Goal: Task Accomplishment & Management: Manage account settings

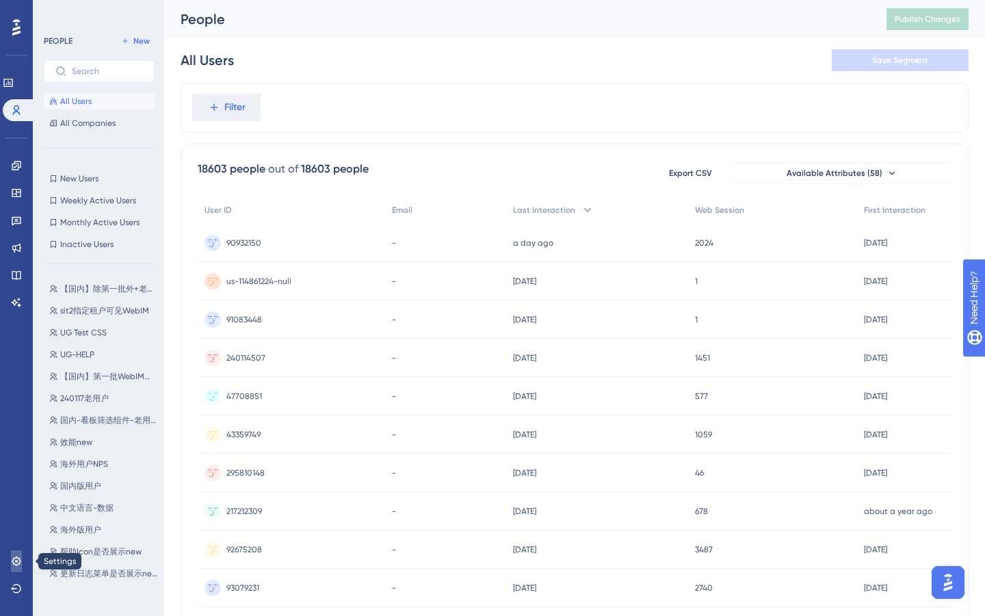
click at [18, 562] on icon at bounding box center [16, 561] width 11 height 11
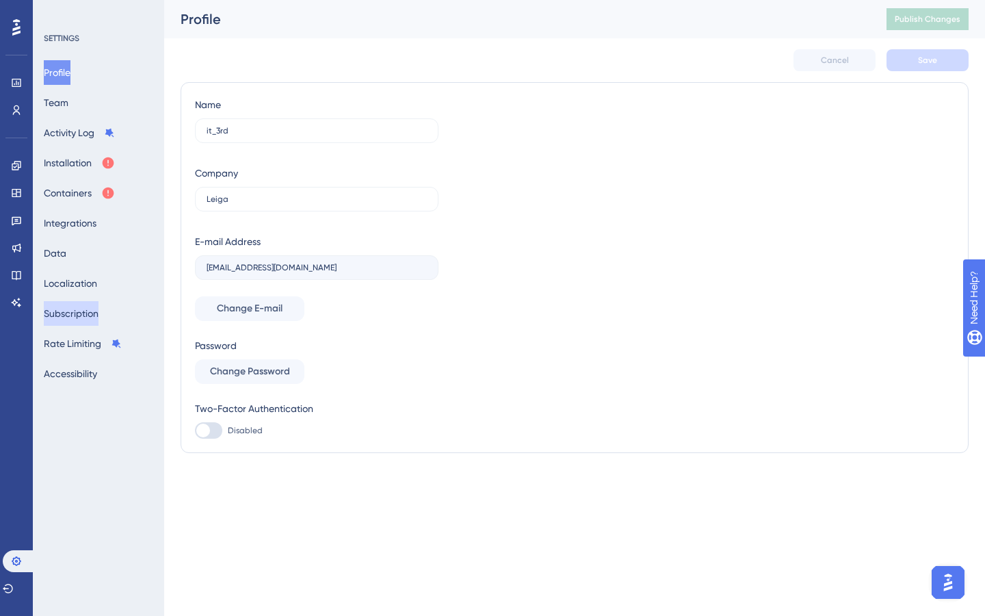
click at [74, 317] on button "Subscription" at bounding box center [71, 313] width 55 height 25
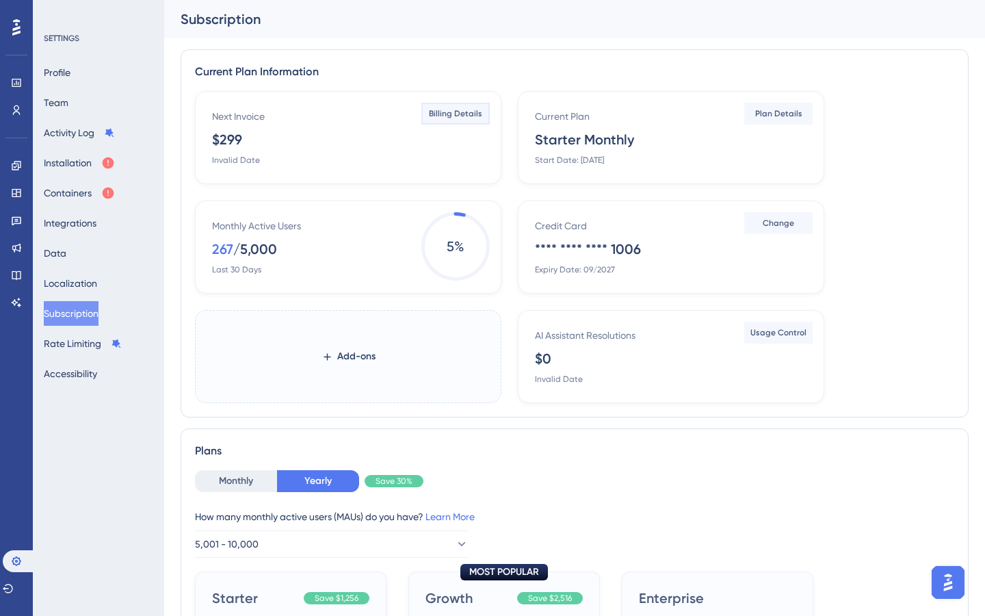
click at [461, 110] on span "Billing Details" at bounding box center [455, 113] width 53 height 11
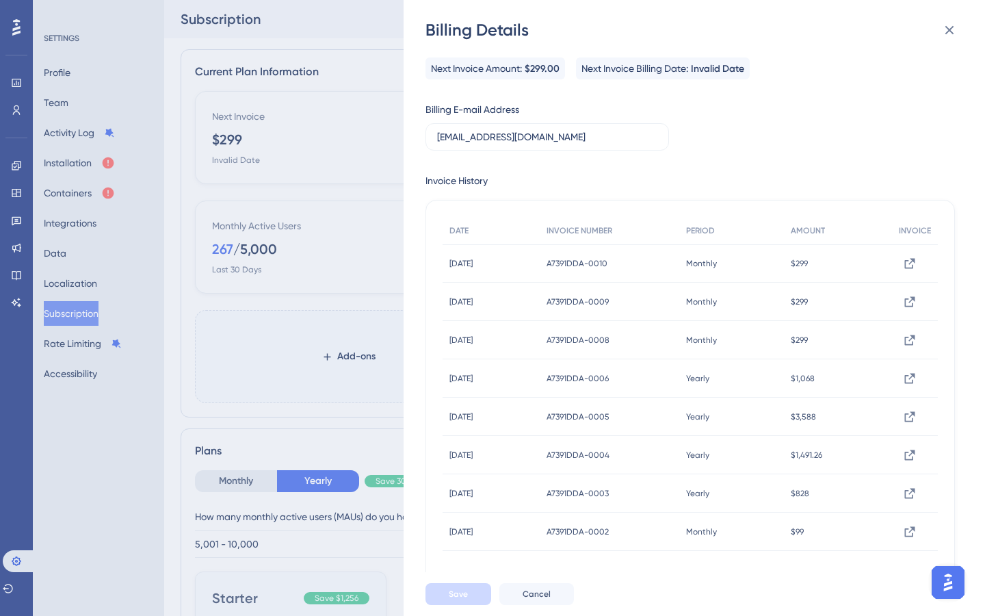
click at [352, 114] on div "Billing Details Next Invoice Amount: $299.00 Next Invoice Billing Date: Invalid…" at bounding box center [492, 308] width 985 height 616
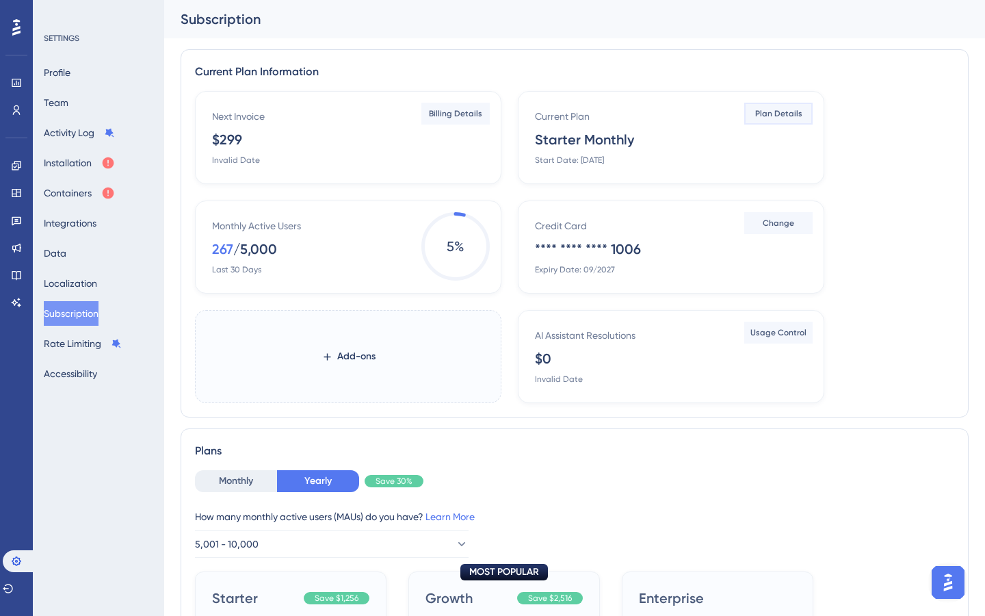
click at [767, 115] on span "Plan Details" at bounding box center [778, 113] width 47 height 11
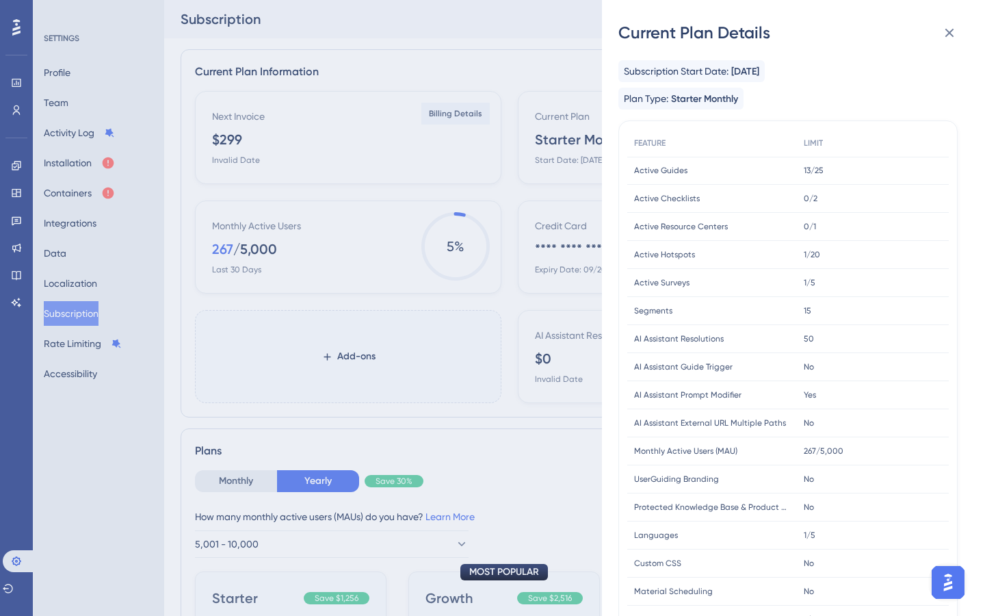
scroll to position [268, 0]
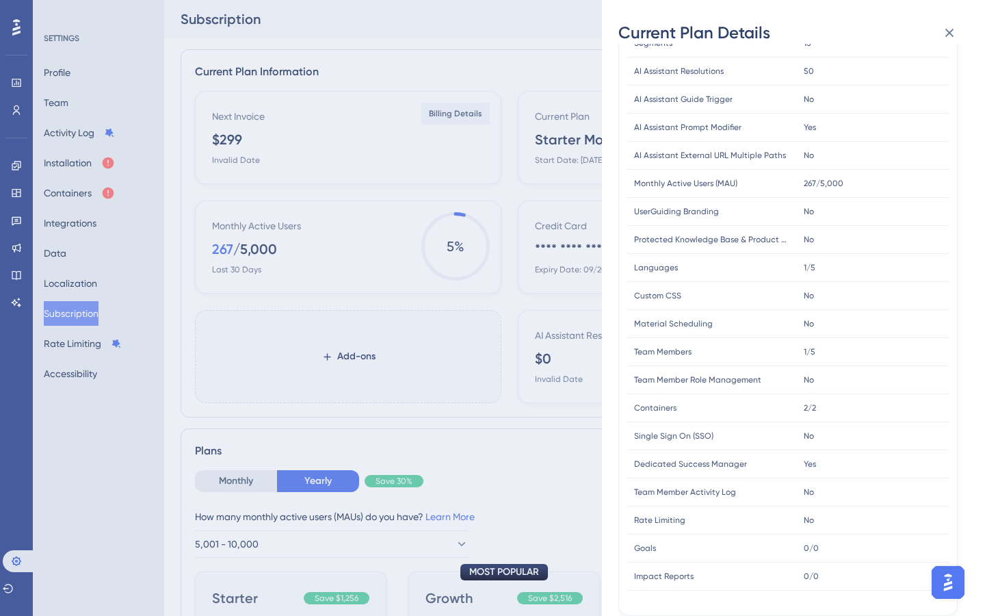
click at [512, 222] on div "Current Plan Details Subscription Start Date: [DATE] Plan Type: Starter Monthly…" at bounding box center [492, 308] width 985 height 616
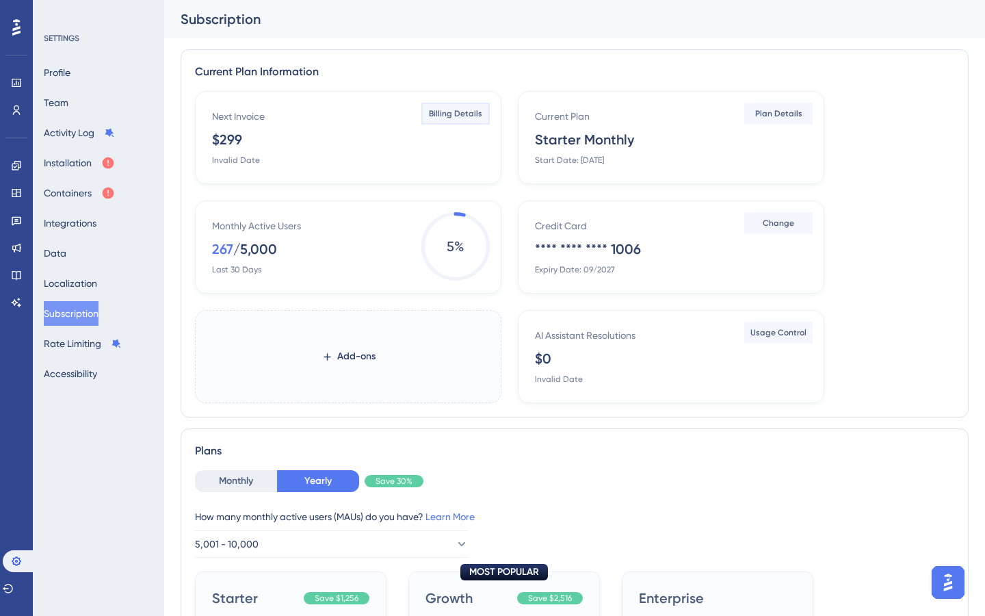
click at [465, 113] on span "Billing Details" at bounding box center [455, 113] width 53 height 11
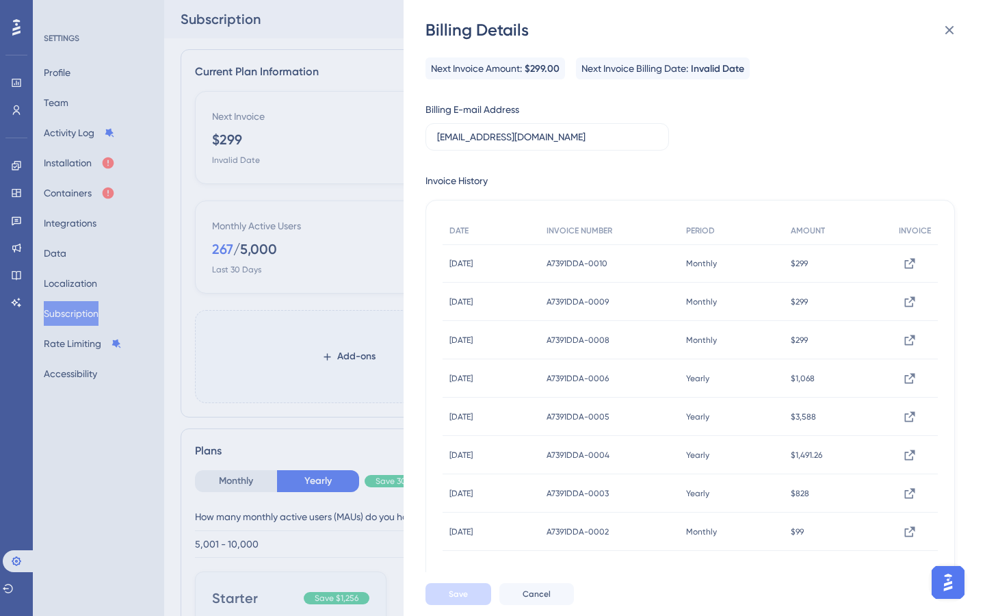
scroll to position [38, 0]
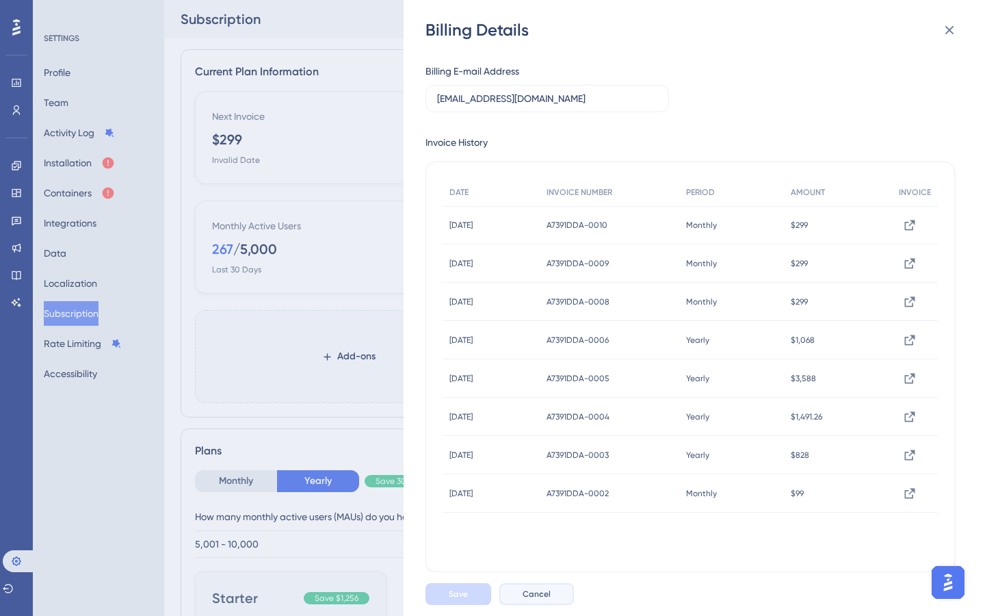
click at [533, 603] on button "Cancel" at bounding box center [536, 594] width 75 height 22
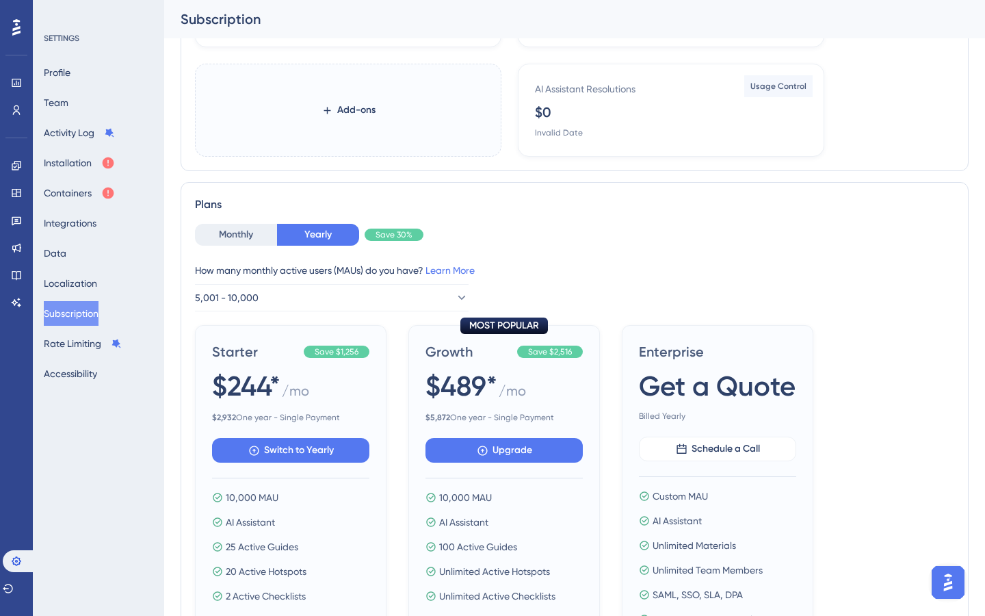
scroll to position [261, 0]
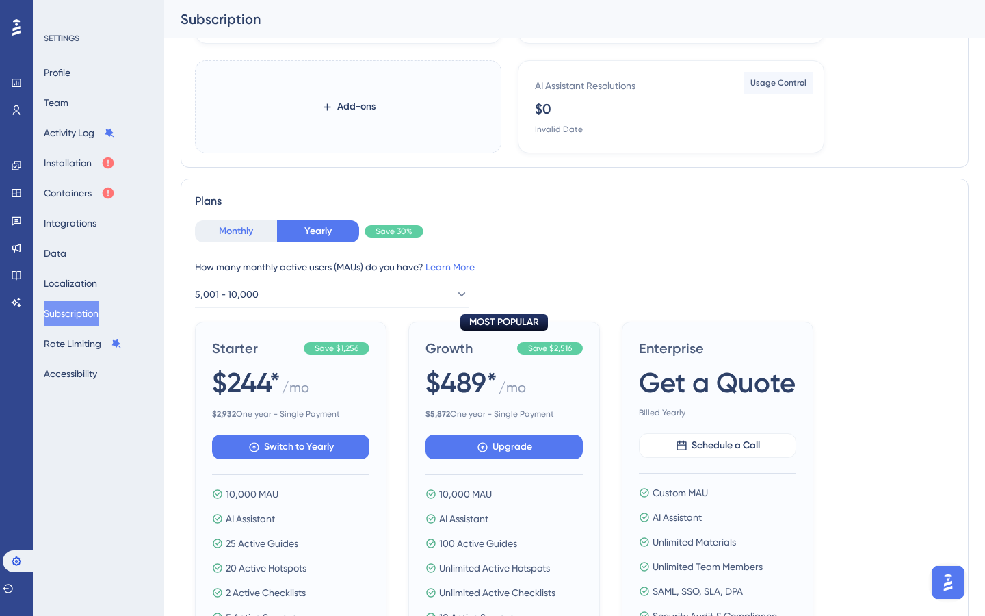
click at [239, 239] on button "Monthly" at bounding box center [236, 231] width 82 height 22
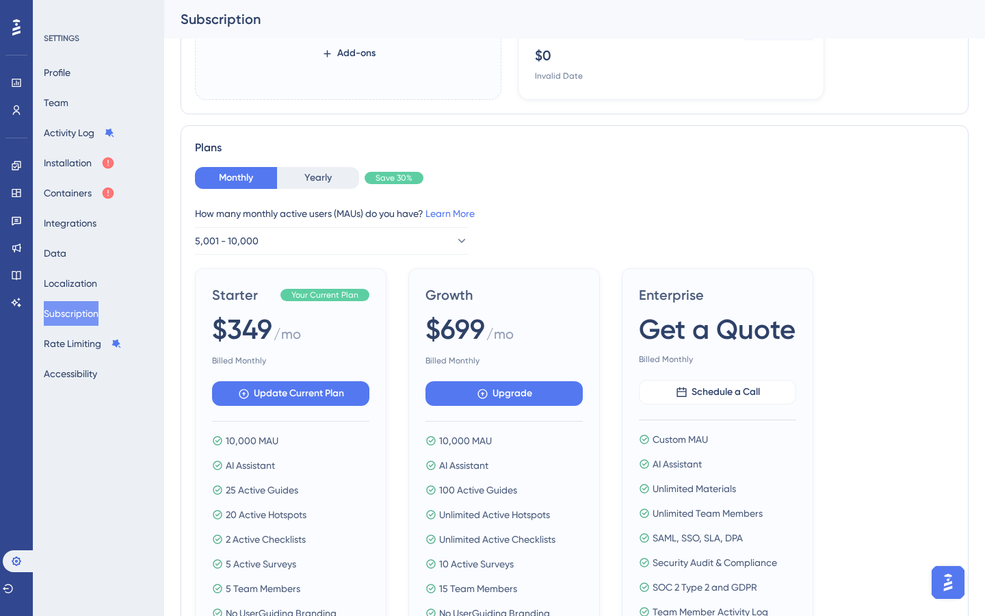
scroll to position [305, 0]
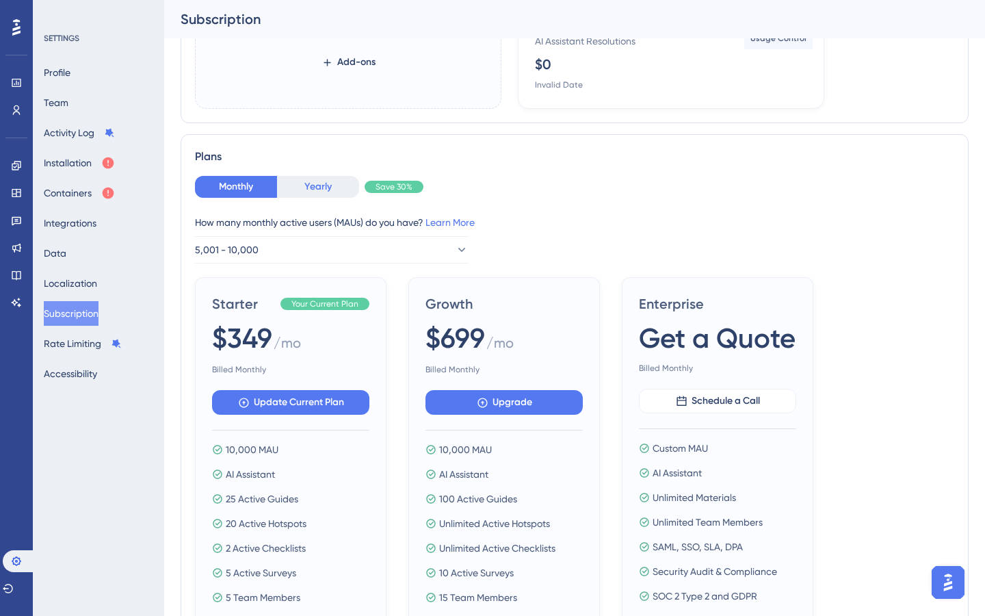
click at [311, 186] on button "Yearly" at bounding box center [318, 187] width 82 height 22
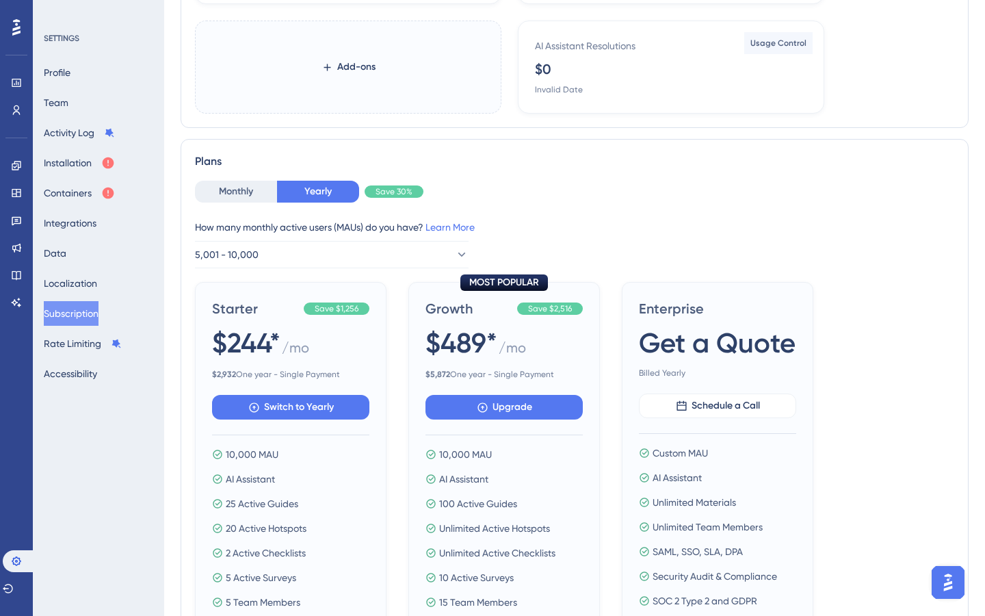
scroll to position [547, 0]
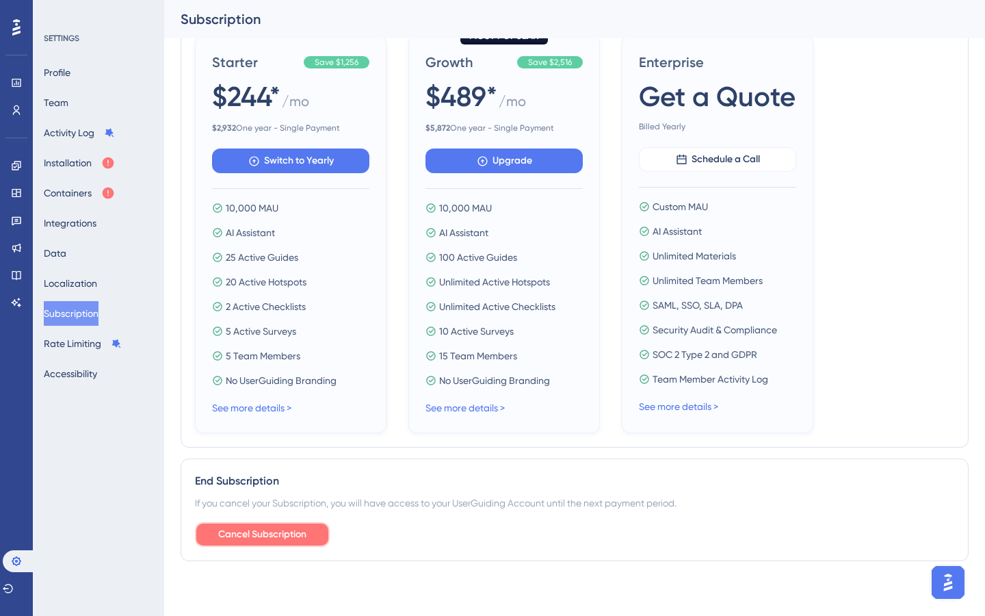
click at [278, 533] on span "Cancel Subscription" at bounding box center [262, 534] width 88 height 16
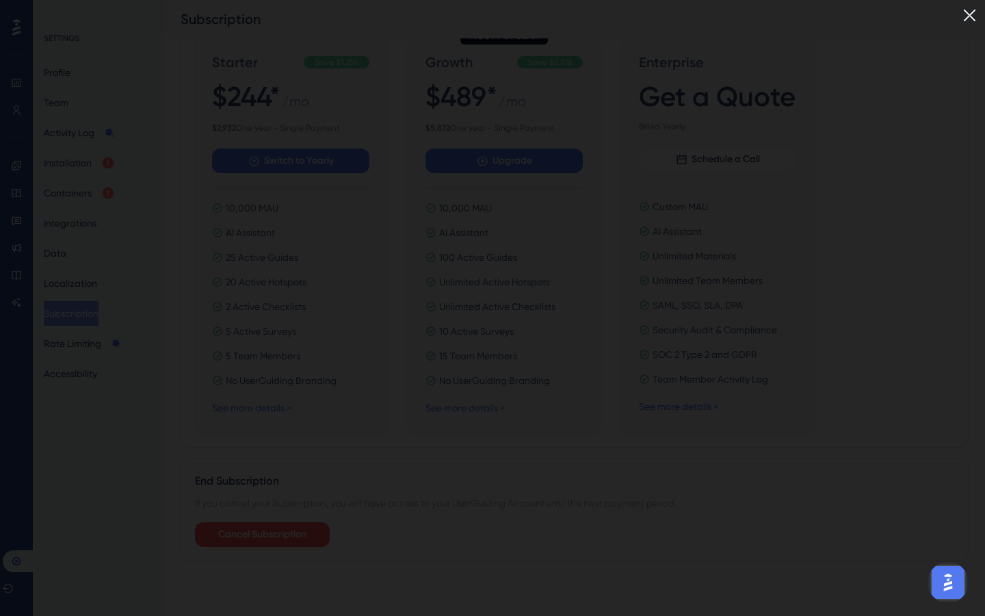
click at [967, 11] on img at bounding box center [970, 15] width 23 height 23
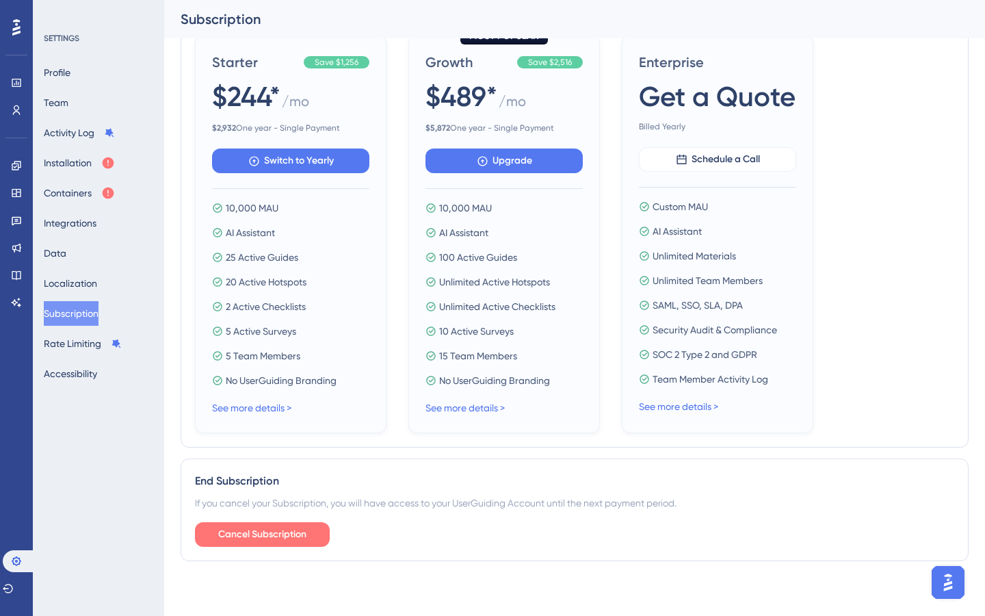
click at [228, 542] on span "Cancel Subscription" at bounding box center [262, 534] width 88 height 16
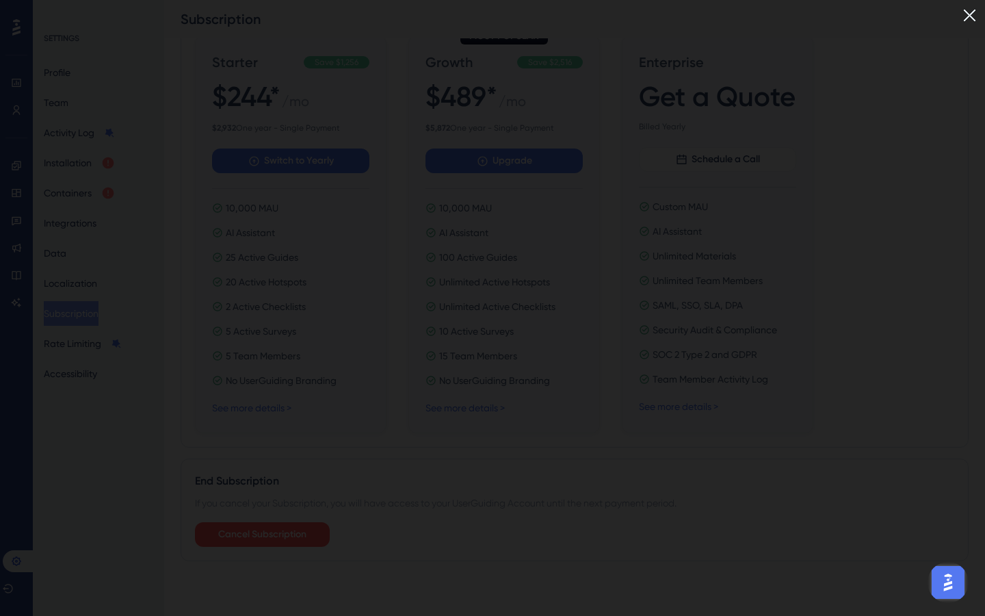
click at [970, 11] on img at bounding box center [970, 15] width 23 height 23
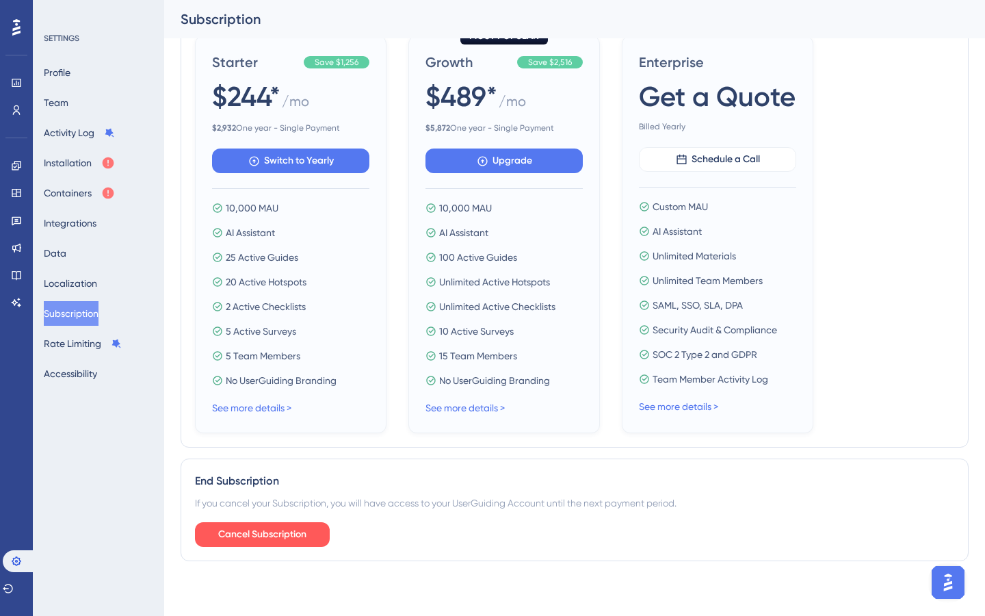
click at [951, 582] on img "Open AI Assistant Launcher" at bounding box center [948, 582] width 25 height 25
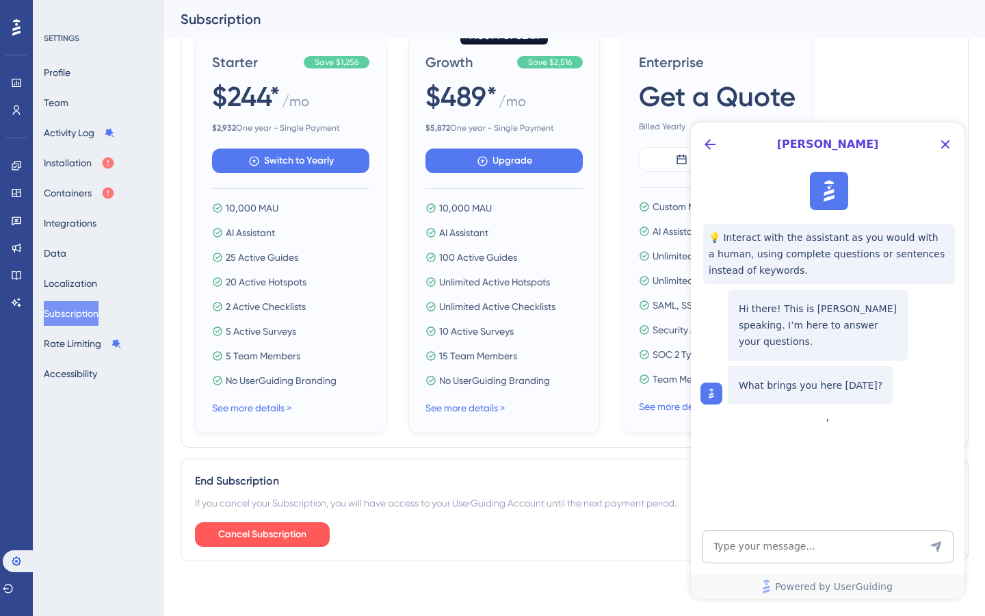
scroll to position [0, 0]
click at [773, 543] on textarea "AI Assistant Text Input" at bounding box center [828, 546] width 252 height 33
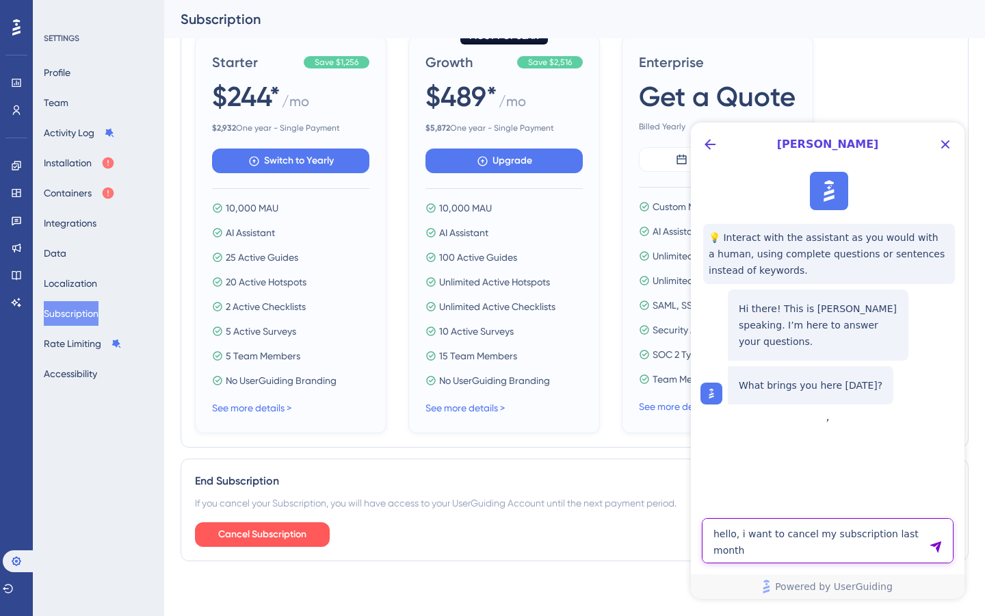
type textarea "hello, i want to cancel my subscription last month"
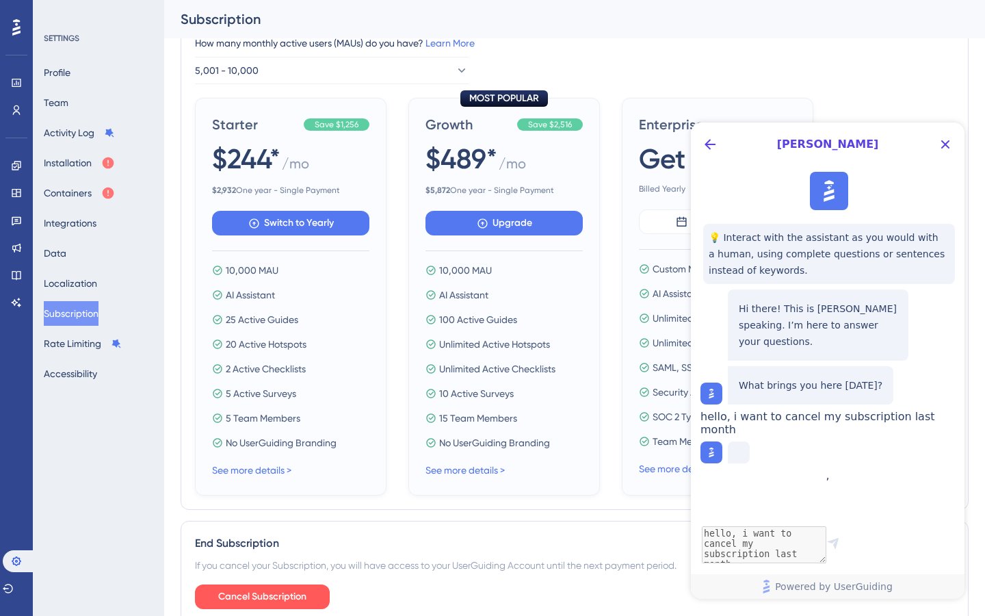
scroll to position [547, 0]
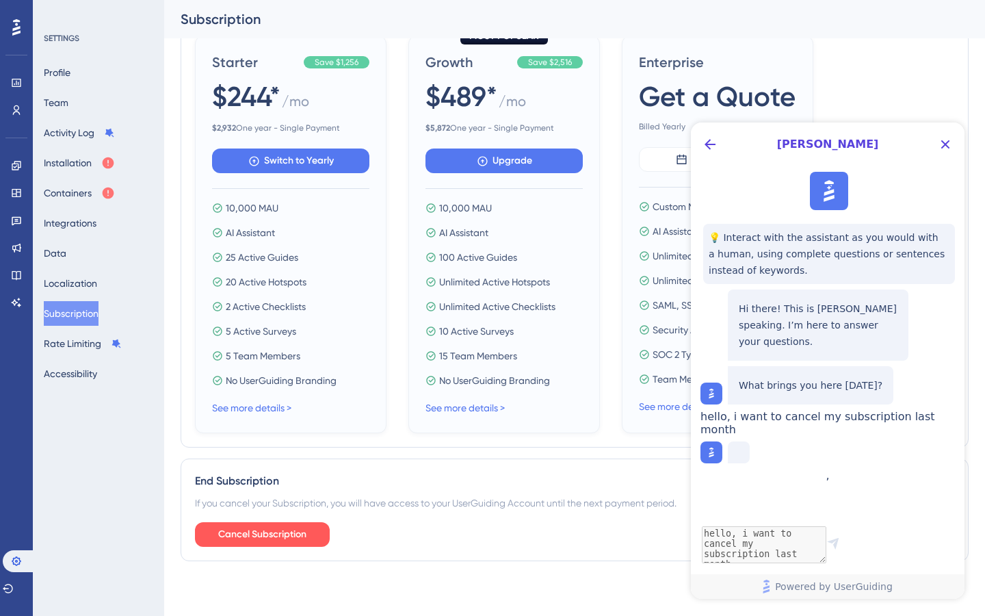
click at [616, 140] on div "Starter Save $1,256 $244* / mo $ 2,932 One year - Single Payment Switch to Year…" at bounding box center [574, 235] width 759 height 398
click at [943, 142] on icon "Close Button" at bounding box center [945, 144] width 9 height 9
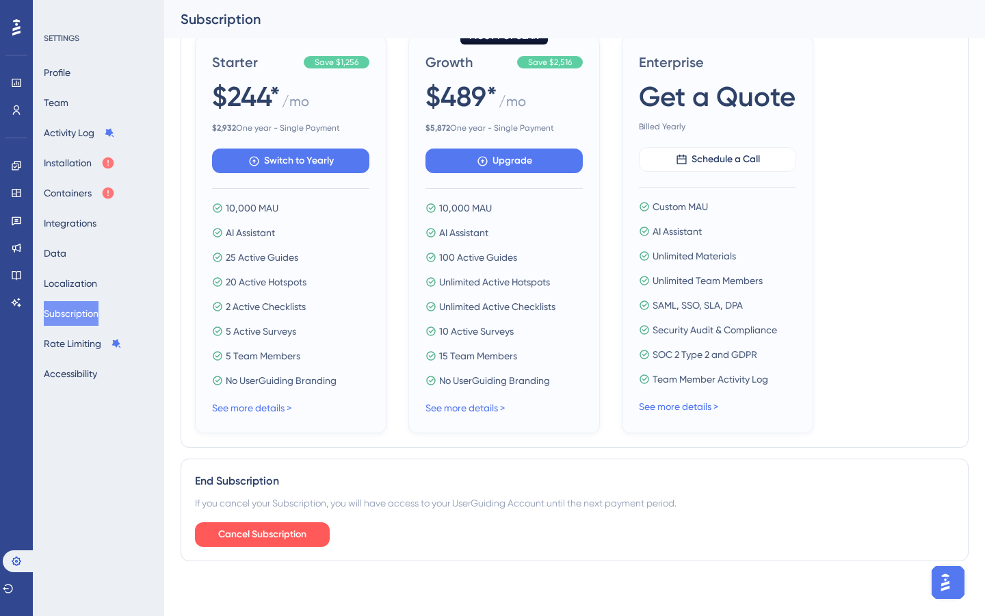
scroll to position [0, 0]
click at [943, 577] on img "Open AI Assistant Launcher" at bounding box center [945, 582] width 25 height 25
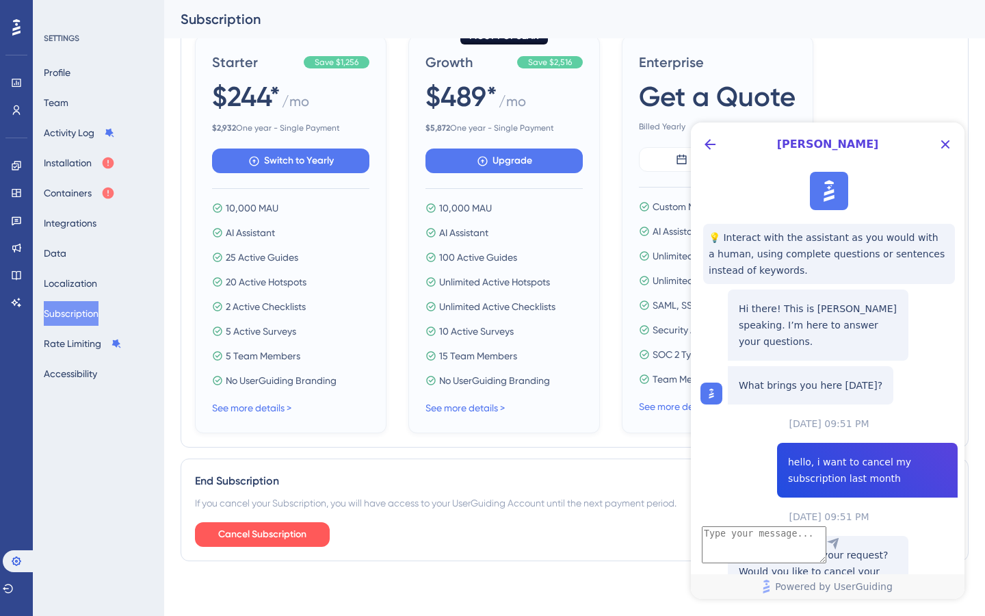
click at [761, 555] on textarea "AI Assistant Text Input" at bounding box center [764, 544] width 125 height 37
type textarea "but i forget to cancel it. just found it [DATE]"
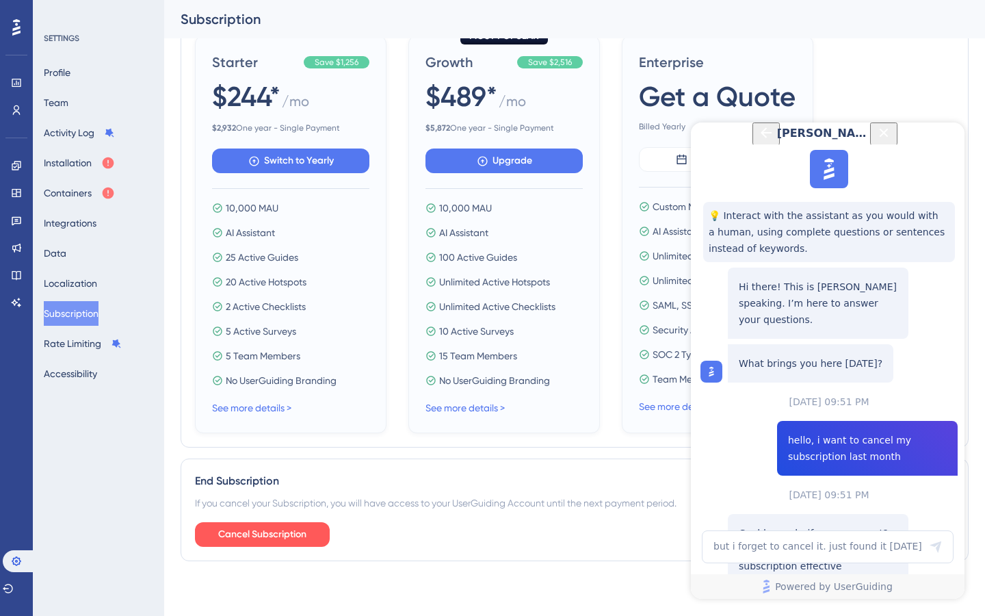
scroll to position [260, 0]
click at [743, 550] on textarea "but i forget to cancel it. just found it [DATE]" at bounding box center [764, 544] width 125 height 37
type textarea "can i cancel it right now. and the cost of this month can i get it back"
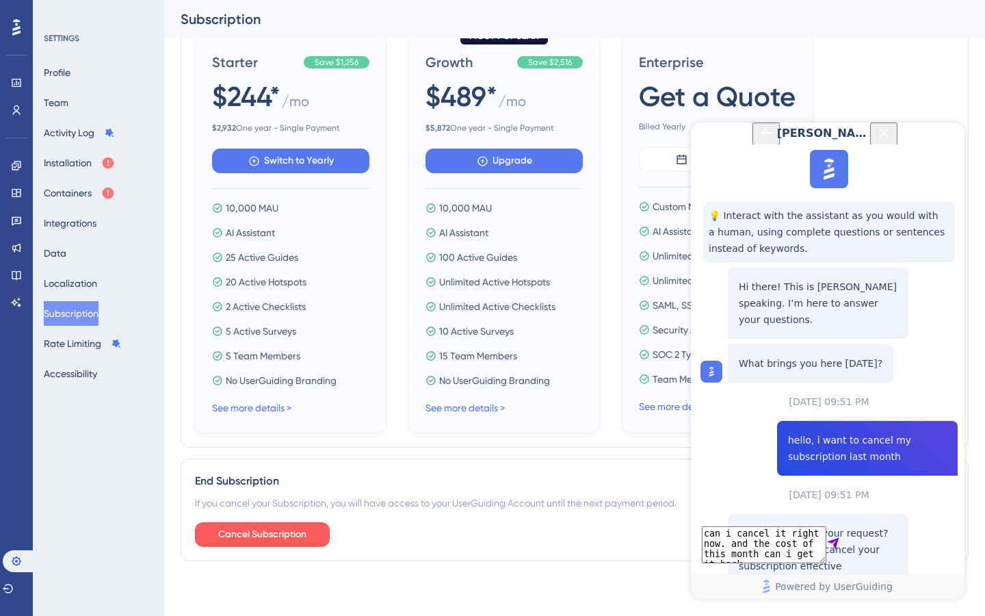
scroll to position [690, 0]
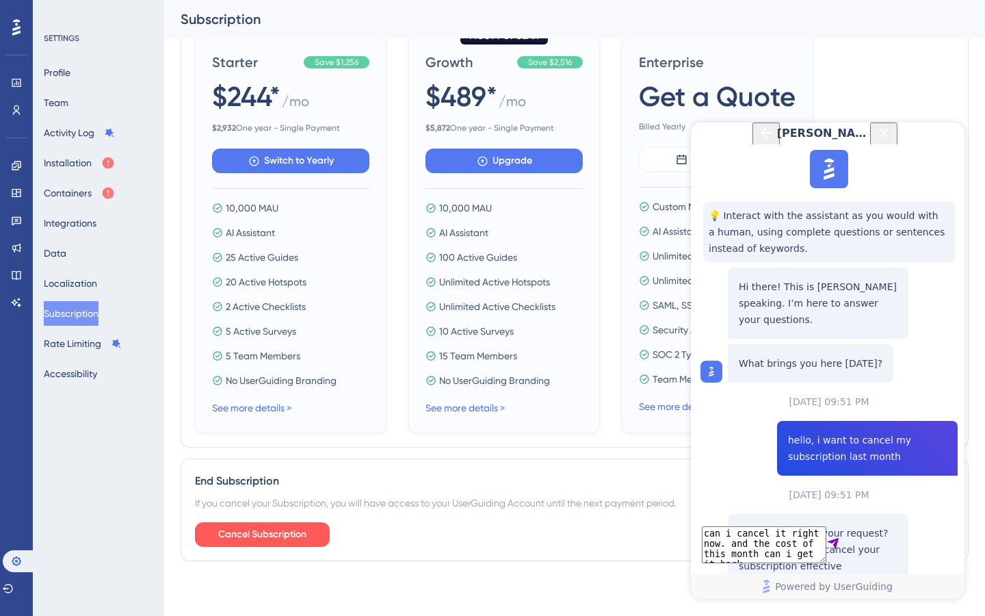
click at [734, 558] on textarea "can i cancel it right now. and the cost of this month can i get it back" at bounding box center [764, 544] width 125 height 37
click at [742, 548] on textarea "can i cancel it right now. and the cost of this month can i get it back" at bounding box center [764, 544] width 125 height 37
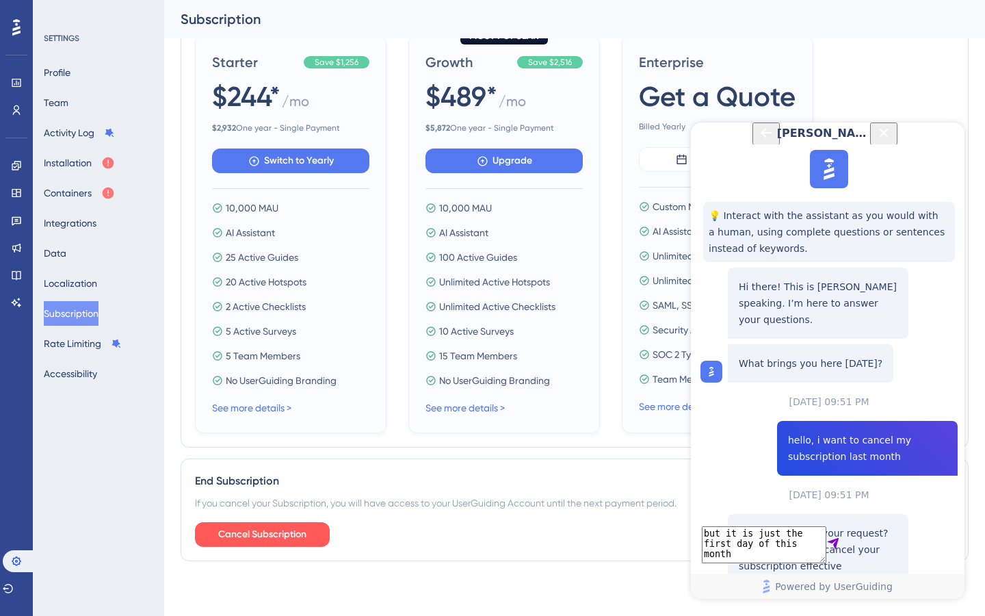
type textarea "but it is just the first day of this month"
click at [714, 547] on textarea "but it is just the first day of this month" at bounding box center [764, 544] width 125 height 37
type textarea "Okay, help me to cancel it right now."
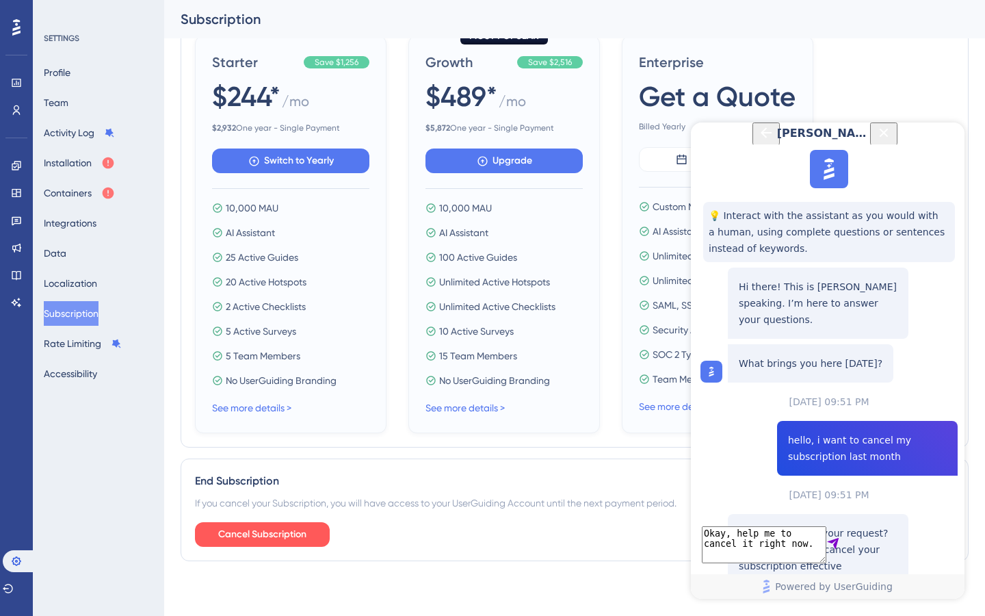
click at [745, 556] on textarea "Okay, help me to cancel it right now." at bounding box center [764, 544] width 125 height 37
type textarea "okay"
click at [557, 473] on div "End Subscription" at bounding box center [574, 481] width 759 height 16
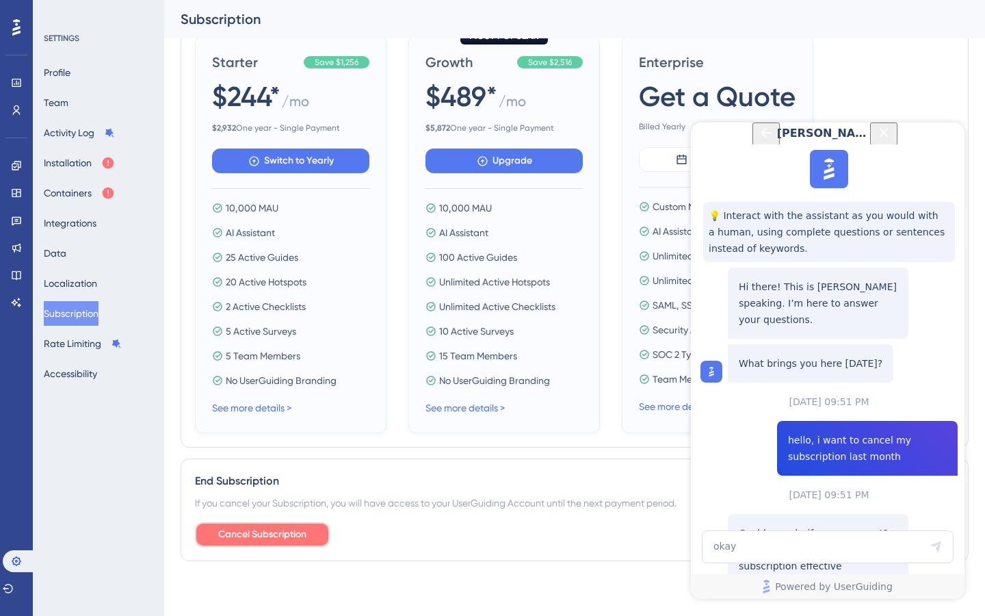
click at [282, 529] on span "Cancel Subscription" at bounding box center [262, 534] width 88 height 16
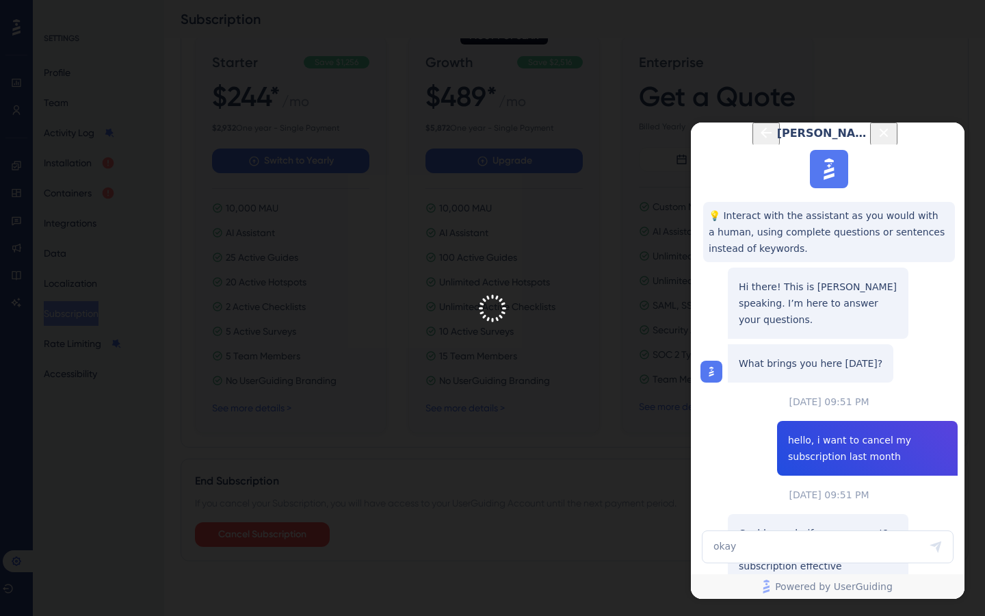
click at [892, 138] on icon "Close Button" at bounding box center [884, 133] width 16 height 16
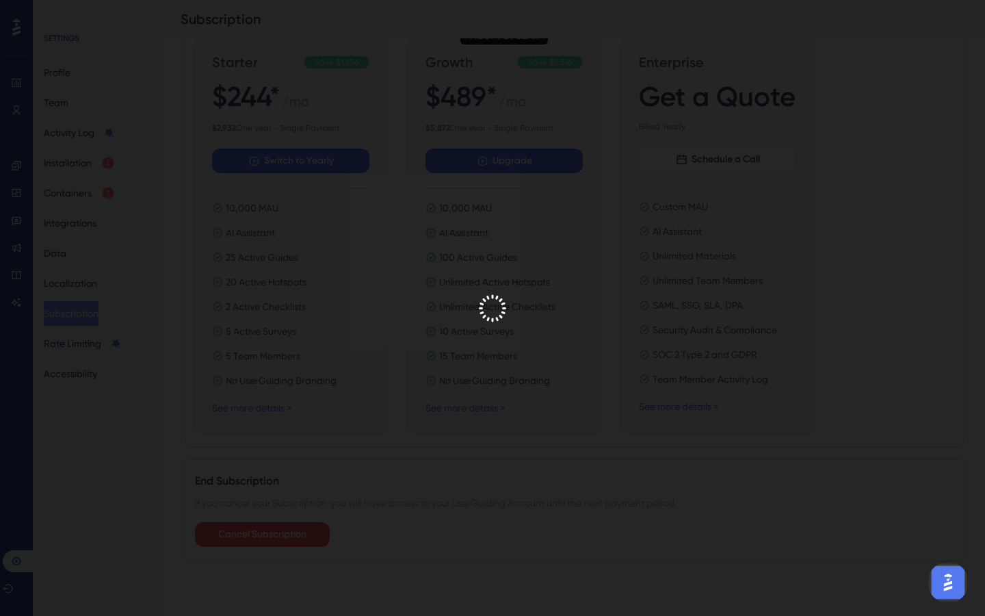
scroll to position [0, 0]
click at [969, 14] on img at bounding box center [970, 15] width 23 height 23
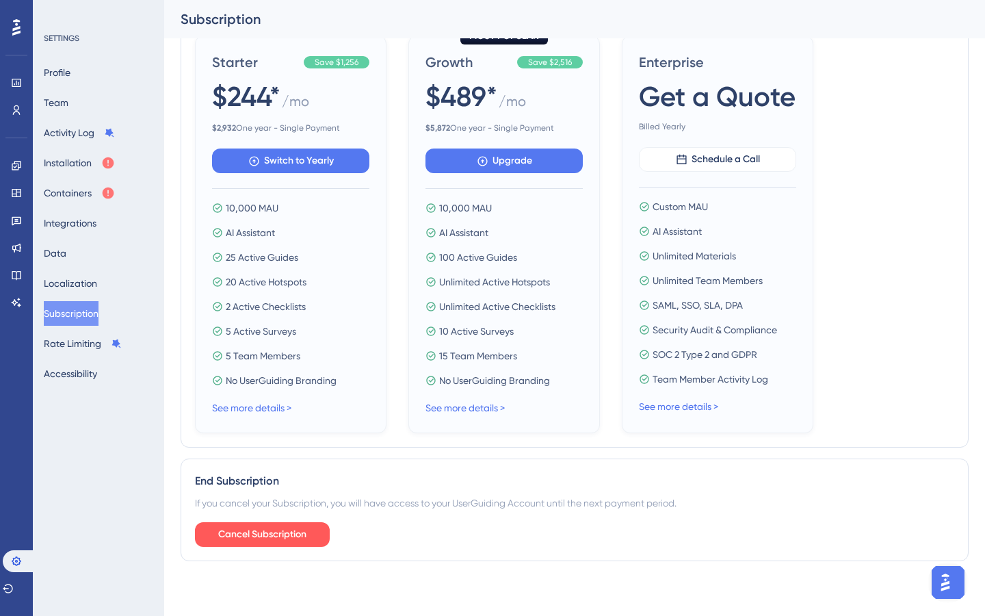
click at [948, 585] on img "Open AI Assistant Launcher" at bounding box center [945, 582] width 25 height 25
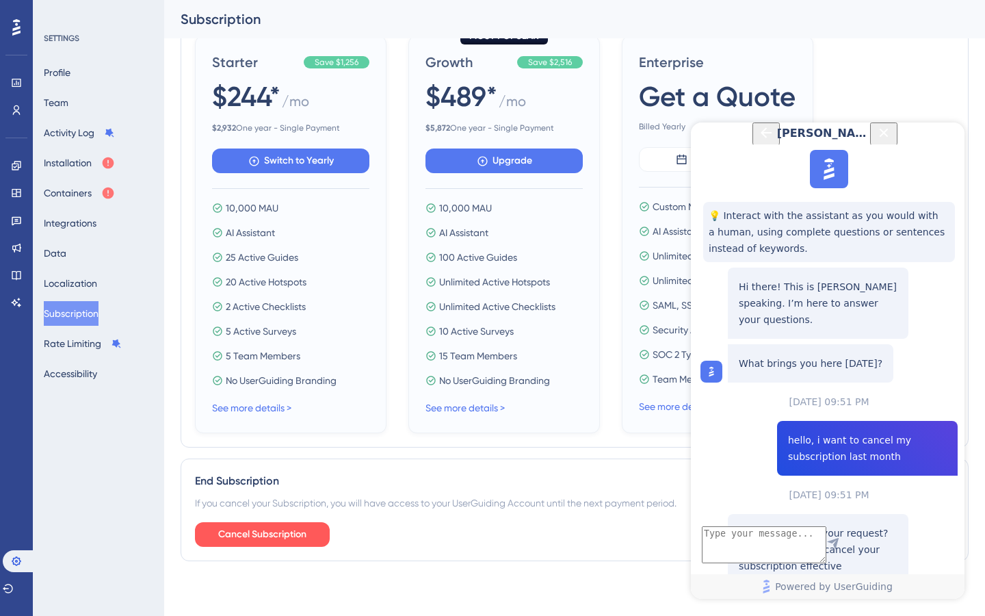
scroll to position [1347, 0]
click at [669, 459] on div "End Subscription If you cancel your Subscription, you will have access to your …" at bounding box center [575, 509] width 788 height 103
click at [889, 137] on icon "Close Button" at bounding box center [884, 132] width 9 height 9
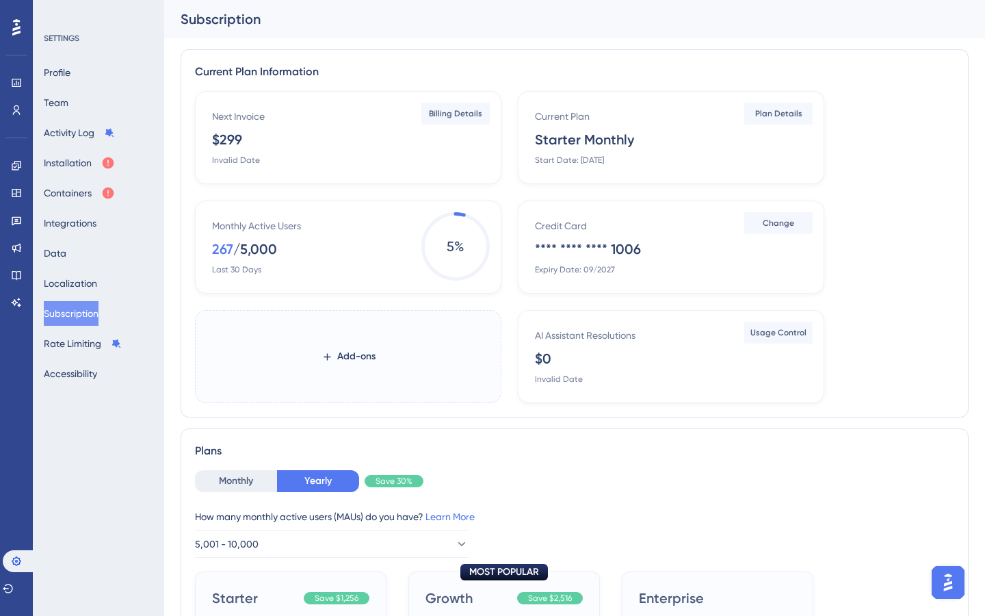
scroll to position [547, 0]
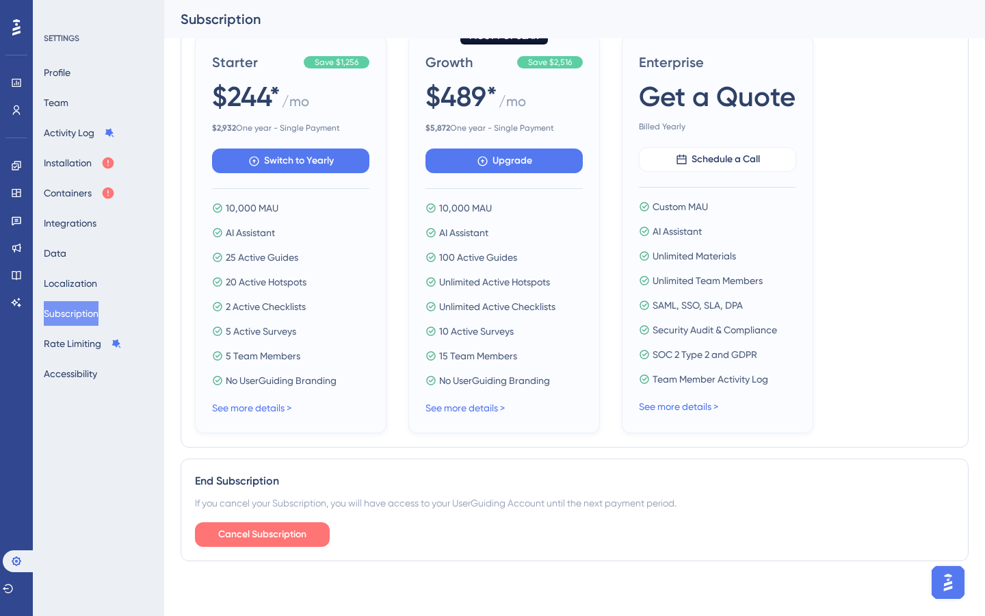
click at [267, 532] on span "Cancel Subscription" at bounding box center [262, 534] width 88 height 16
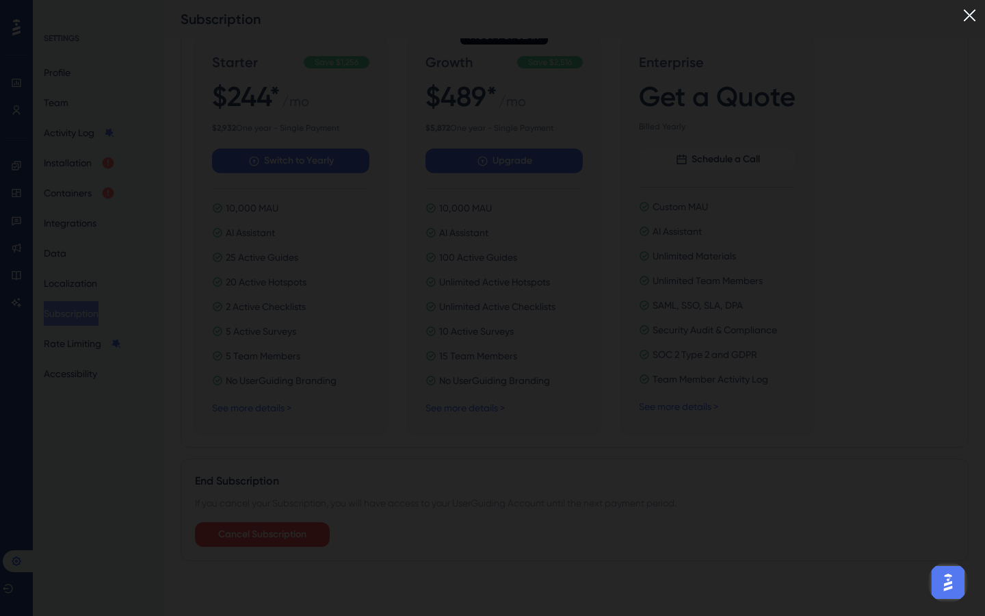
click at [974, 5] on img at bounding box center [970, 15] width 23 height 23
